Goal: Check status: Check status

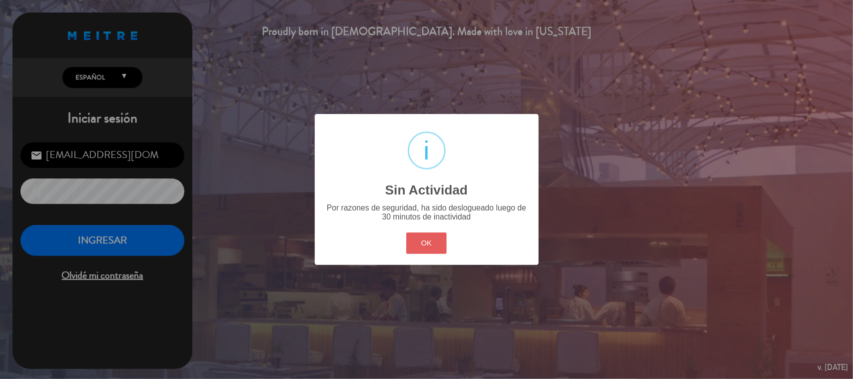
click at [433, 243] on button "OK" at bounding box center [426, 242] width 40 height 21
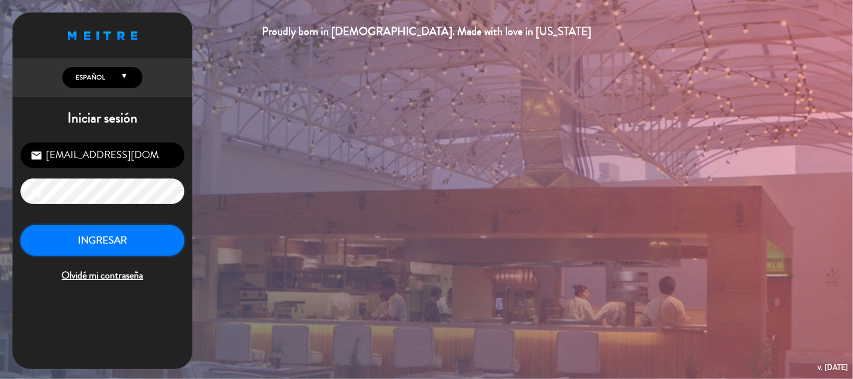
click at [164, 243] on button "INGRESAR" at bounding box center [102, 240] width 164 height 31
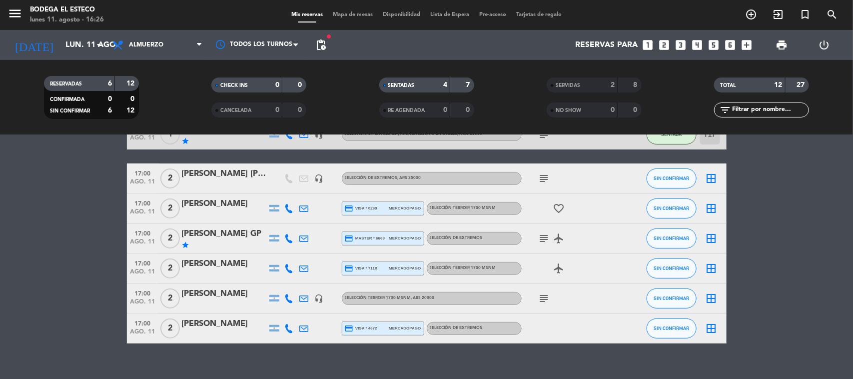
scroll to position [165, 0]
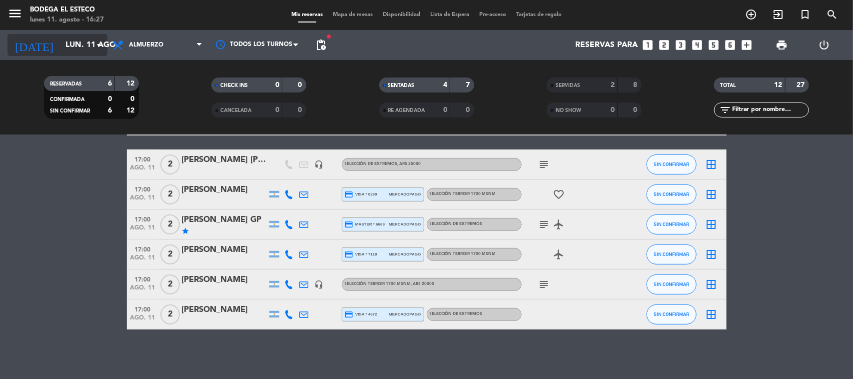
click at [101, 42] on icon "arrow_drop_down" at bounding box center [99, 45] width 12 height 12
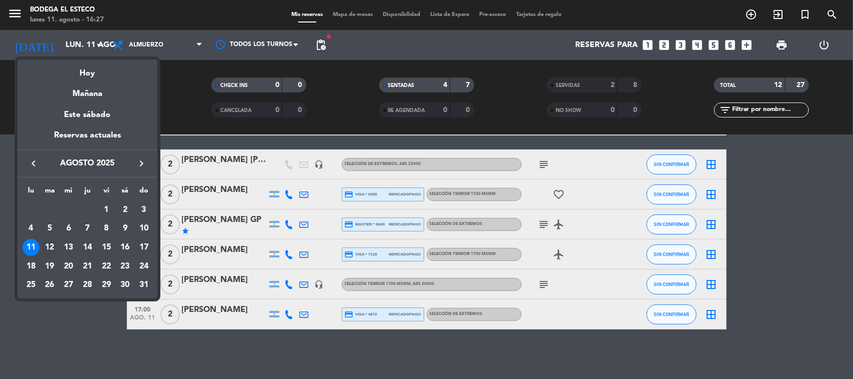
click at [54, 248] on div "12" at bounding box center [49, 247] width 17 height 17
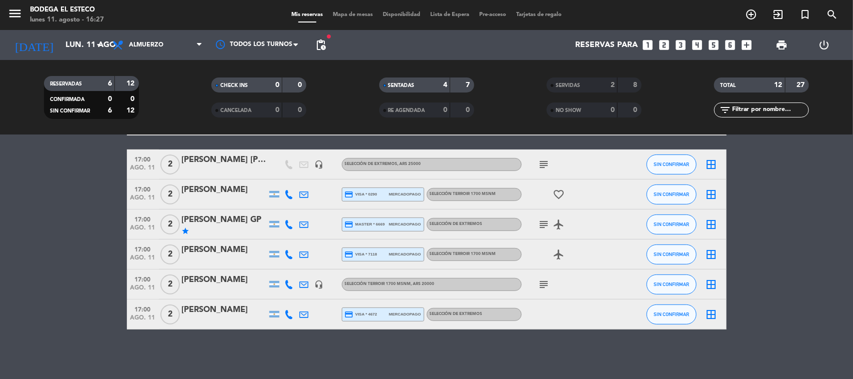
type input "[DATE] ago."
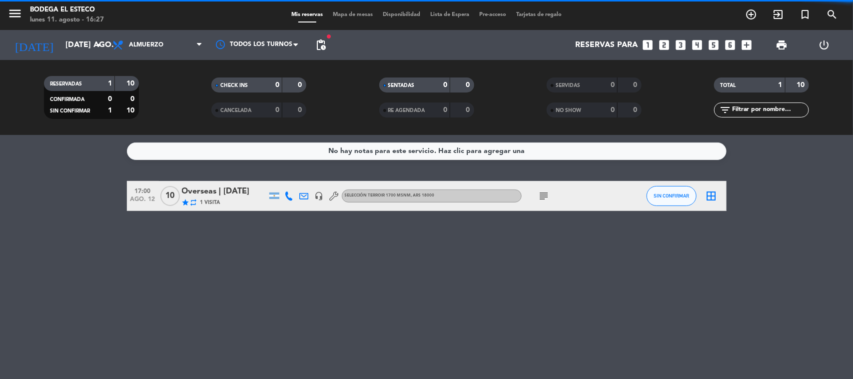
scroll to position [0, 0]
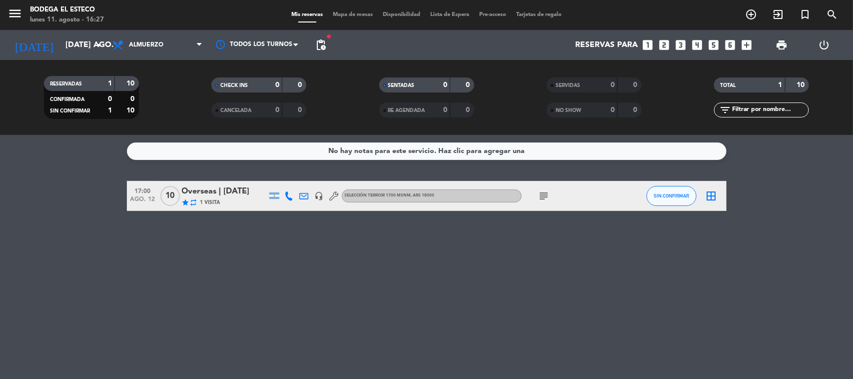
click at [541, 195] on icon "subject" at bounding box center [544, 196] width 12 height 12
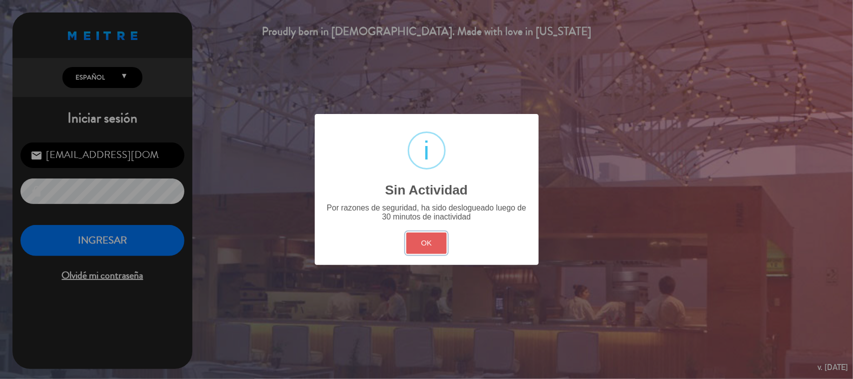
click at [435, 242] on button "OK" at bounding box center [426, 242] width 40 height 21
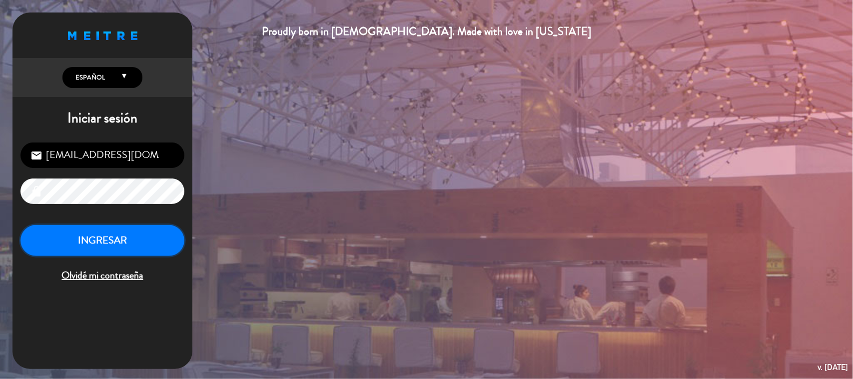
click at [131, 231] on button "INGRESAR" at bounding box center [102, 240] width 164 height 31
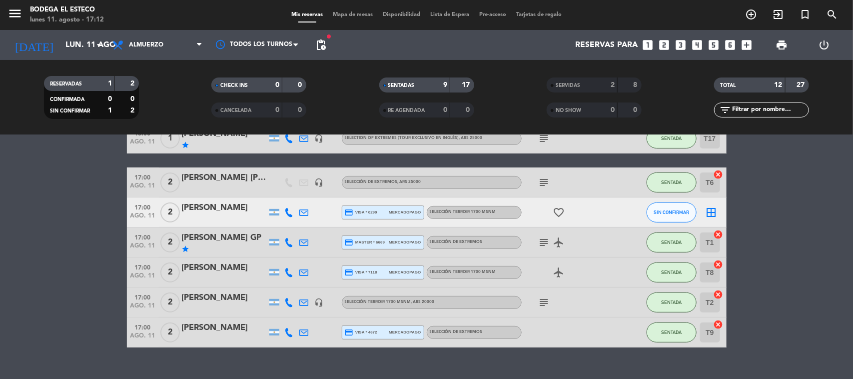
scroll to position [165, 0]
